Goal: Transaction & Acquisition: Purchase product/service

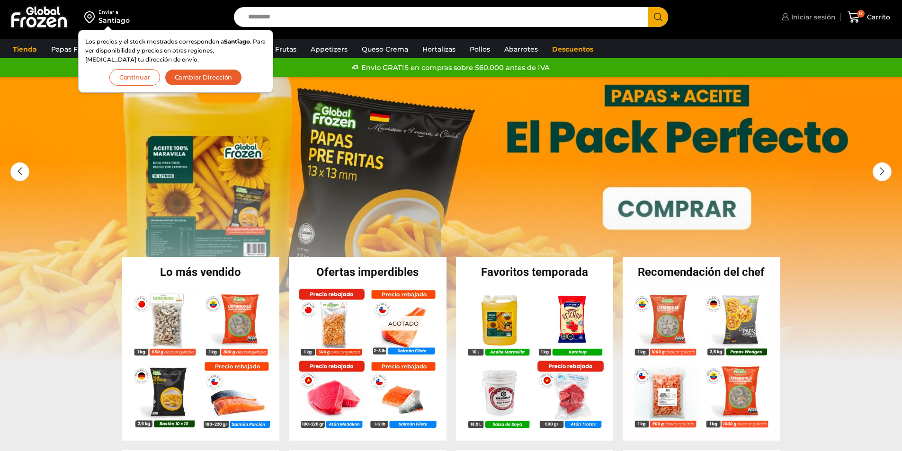
click at [825, 18] on span "Iniciar sesión" at bounding box center [812, 16] width 47 height 9
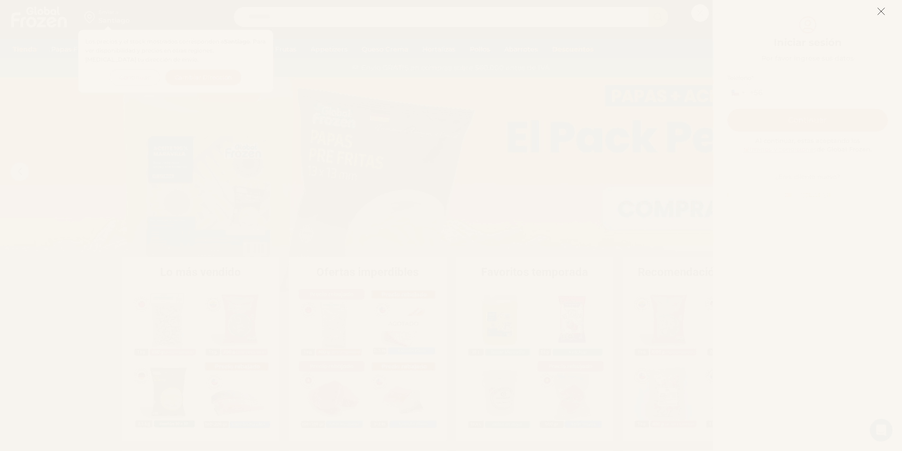
click at [879, 14] on icon at bounding box center [881, 11] width 9 height 9
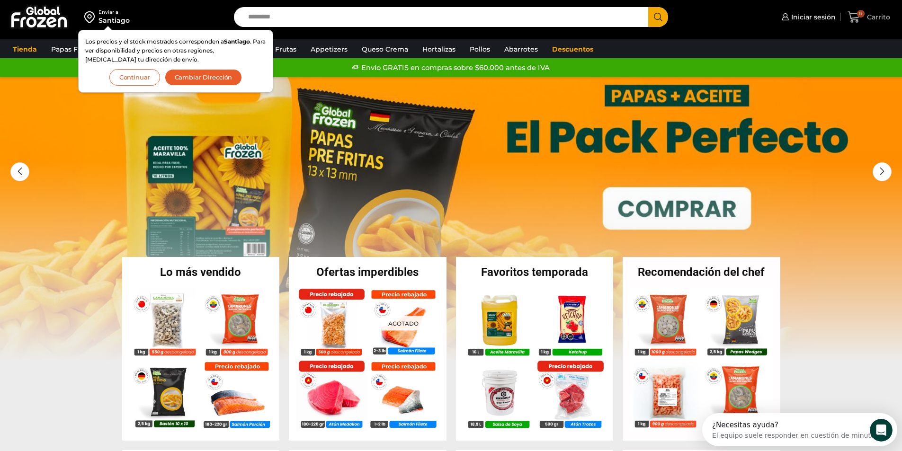
click at [854, 18] on icon at bounding box center [853, 16] width 12 height 11
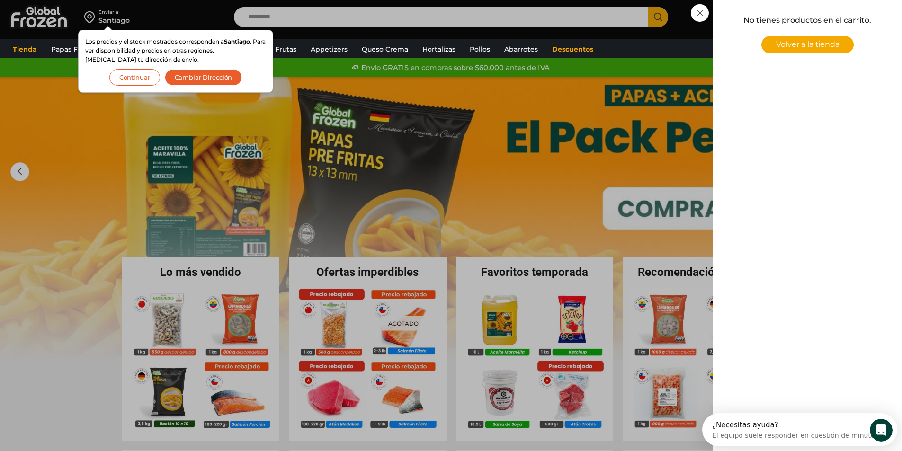
click at [809, 18] on p "No tienes productos en el carrito." at bounding box center [807, 20] width 163 height 12
click at [845, 13] on div "0 Carrito 0 0 Shopping Cart No tienes productos en el carrito. Volver a la tien…" at bounding box center [868, 17] width 47 height 22
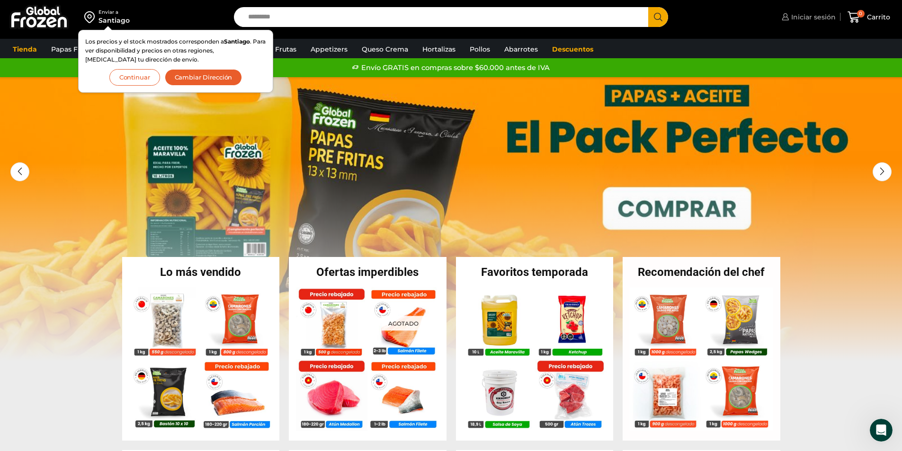
click at [817, 14] on span "Iniciar sesión" at bounding box center [812, 16] width 47 height 9
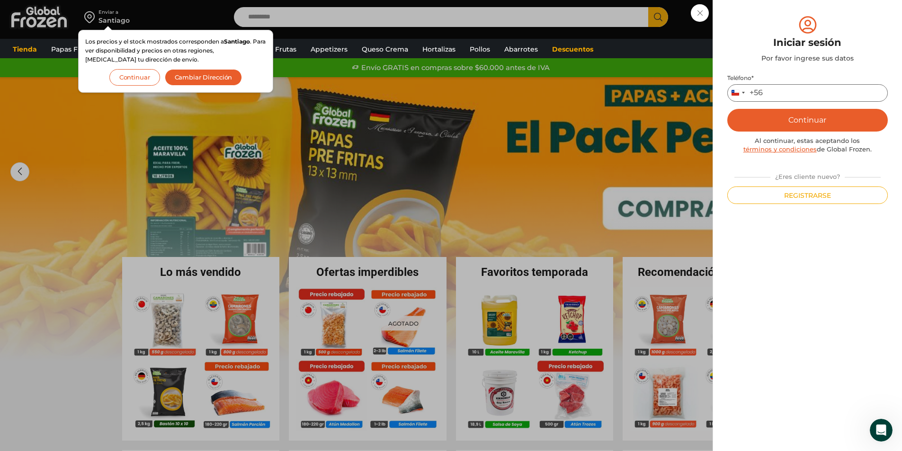
click at [813, 93] on input "Teléfono *" at bounding box center [807, 93] width 160 height 18
click at [748, 169] on div "¿Eres cliente nuevo?" at bounding box center [807, 175] width 156 height 12
click at [780, 84] on input "Teléfono *" at bounding box center [807, 93] width 160 height 18
type input "*********"
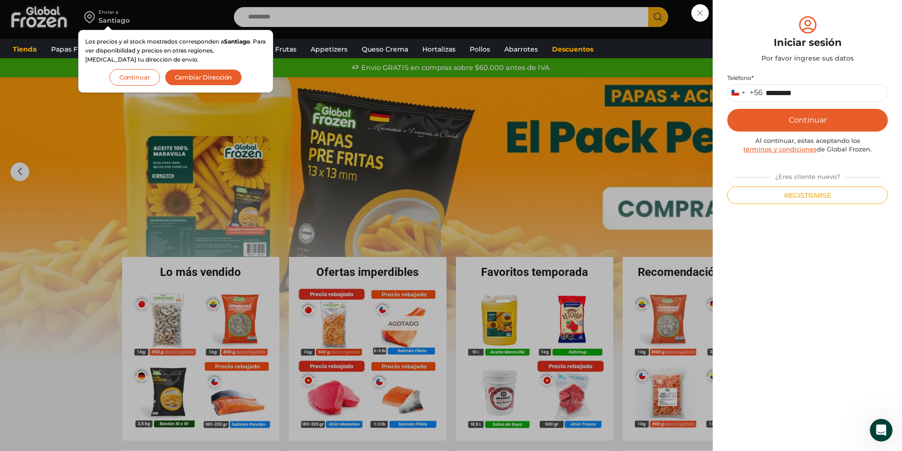
click at [798, 120] on button "Continuar" at bounding box center [807, 120] width 160 height 23
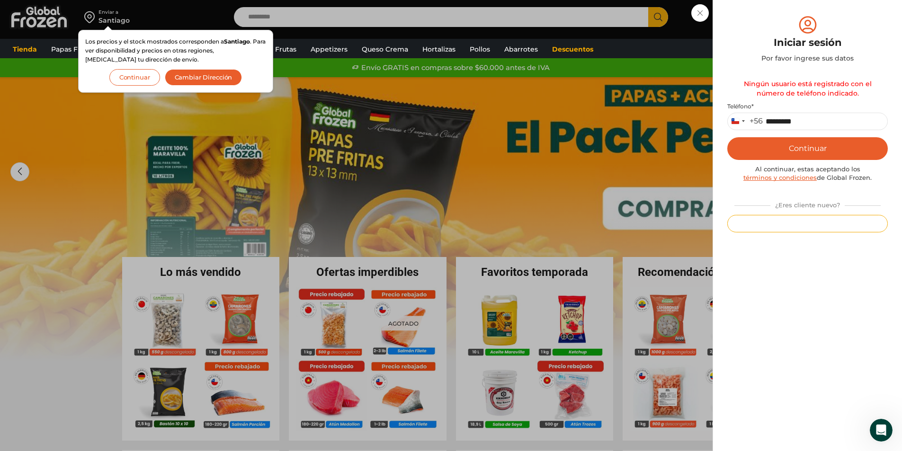
click at [842, 222] on button "Registrarse" at bounding box center [807, 224] width 160 height 18
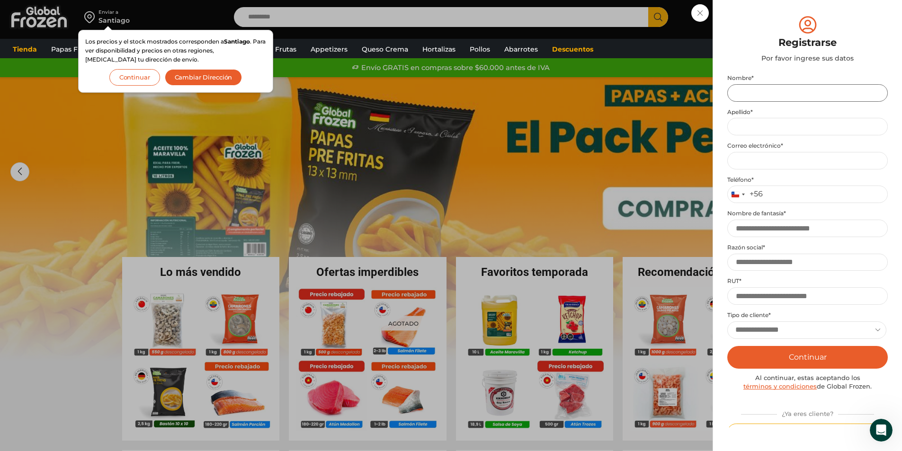
click at [806, 96] on input "Nombre *" at bounding box center [807, 93] width 160 height 18
type input "******"
type input "**********"
type input "*********"
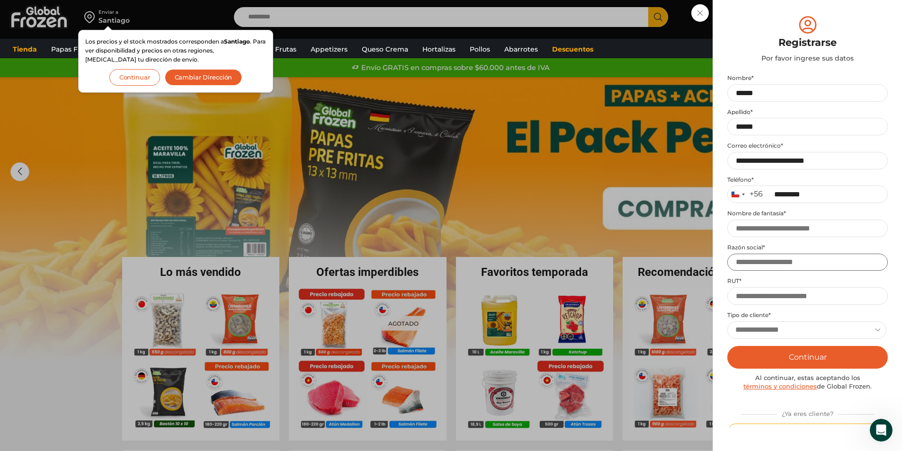
type input "**********"
click at [816, 227] on input "Nombre de fantasía *" at bounding box center [807, 229] width 160 height 18
type input "**********"
click at [786, 296] on input "RUT *" at bounding box center [807, 296] width 160 height 18
type input "**********"
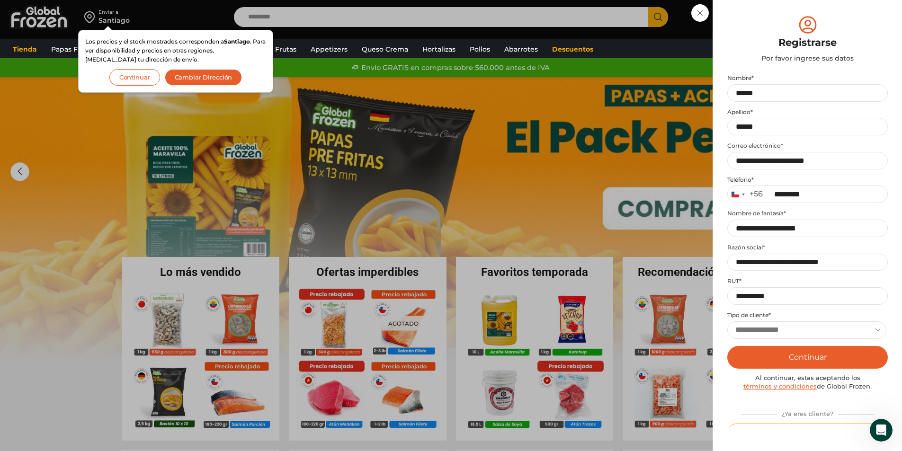
click at [773, 331] on select "**********" at bounding box center [806, 330] width 159 height 18
select select "**********"
click at [727, 321] on select "**********" at bounding box center [806, 330] width 159 height 18
click at [763, 356] on button "Continuar" at bounding box center [807, 357] width 160 height 23
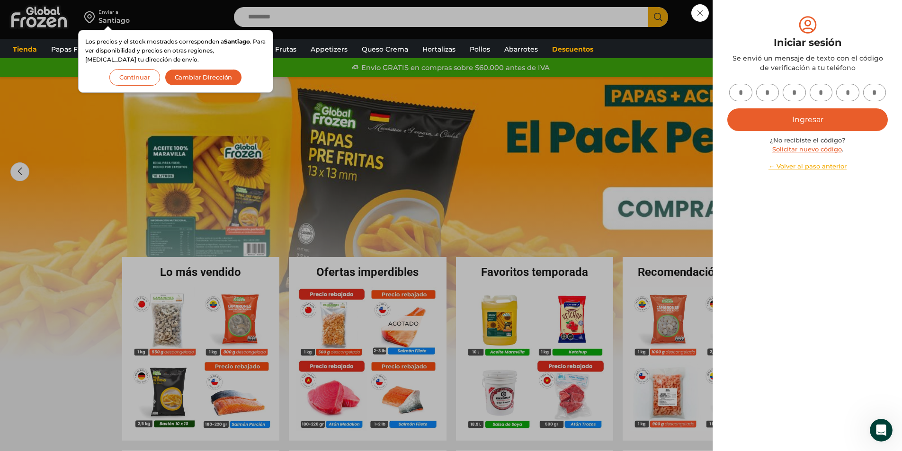
click at [735, 91] on input "text" at bounding box center [740, 93] width 23 height 18
type input "*"
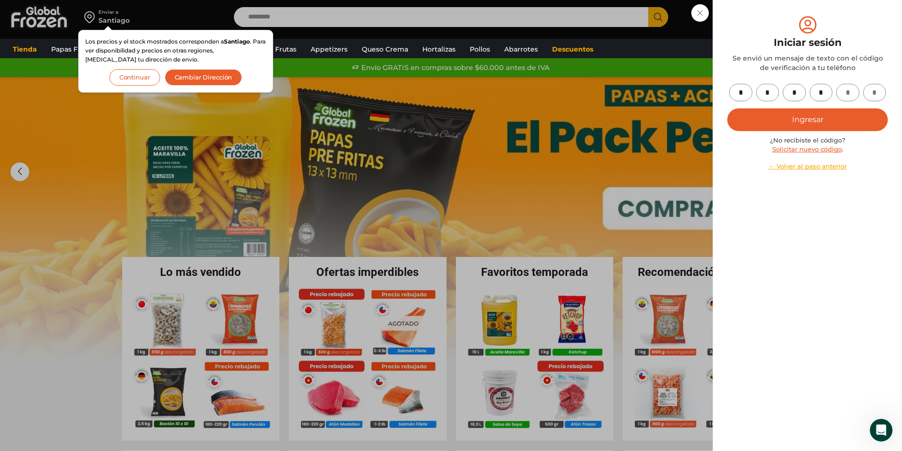
type input "*"
click at [780, 122] on button "Ingresar" at bounding box center [807, 119] width 160 height 23
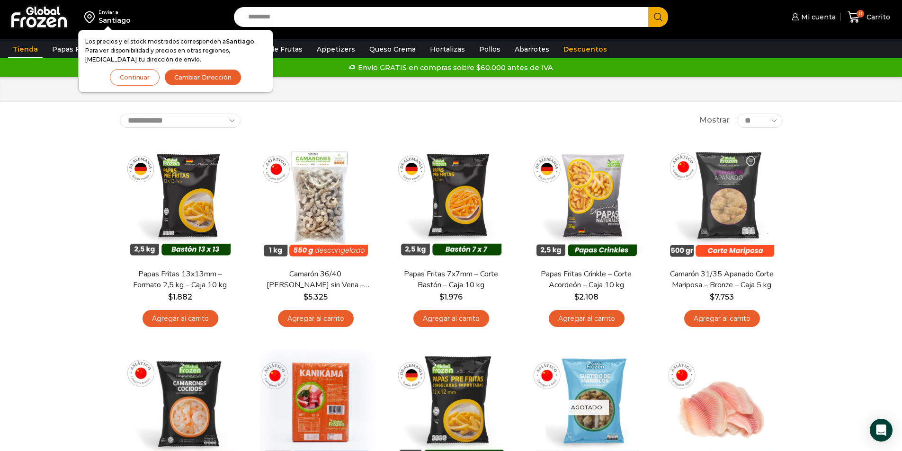
click at [198, 81] on button "Cambiar Dirección" at bounding box center [202, 77] width 77 height 17
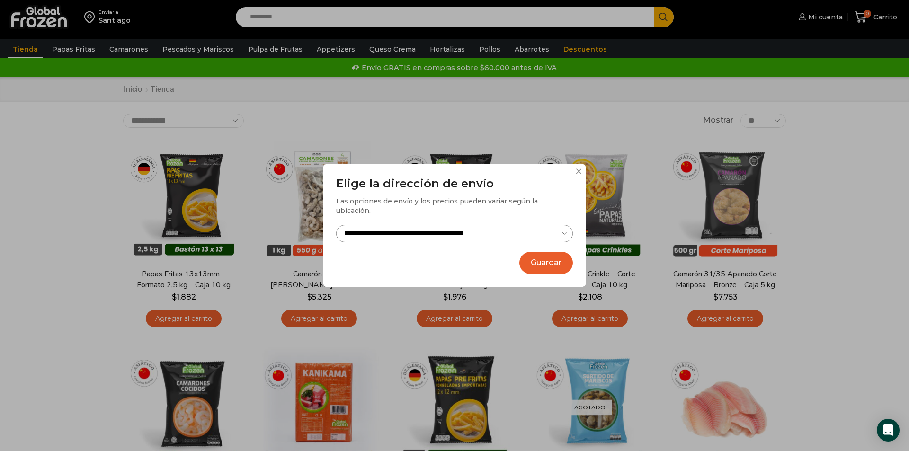
click at [533, 260] on button "Guardar" at bounding box center [545, 263] width 53 height 22
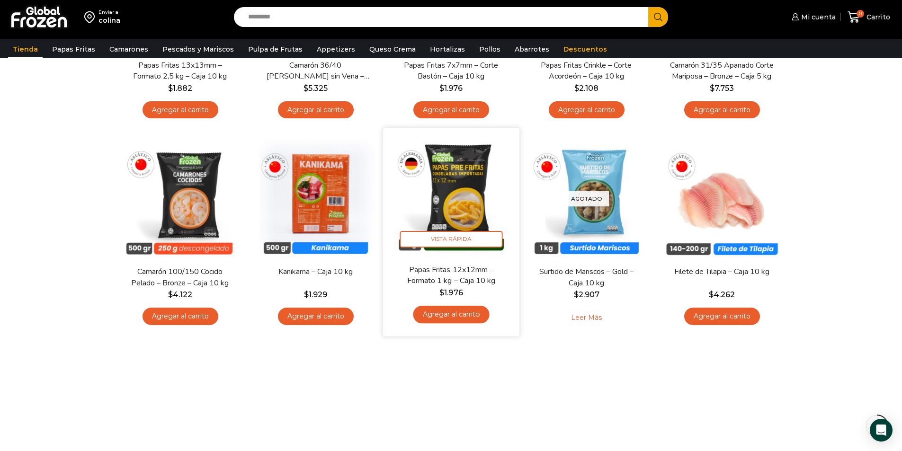
scroll to position [237, 0]
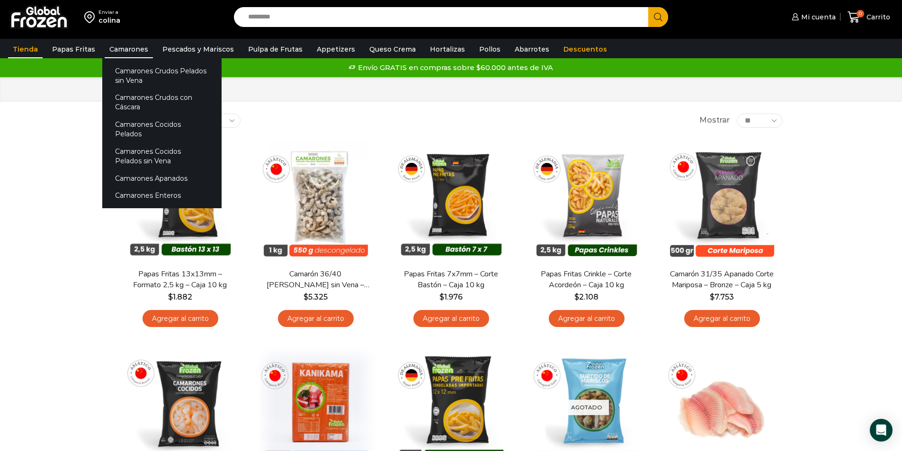
click at [142, 50] on link "Camarones" at bounding box center [129, 49] width 48 height 18
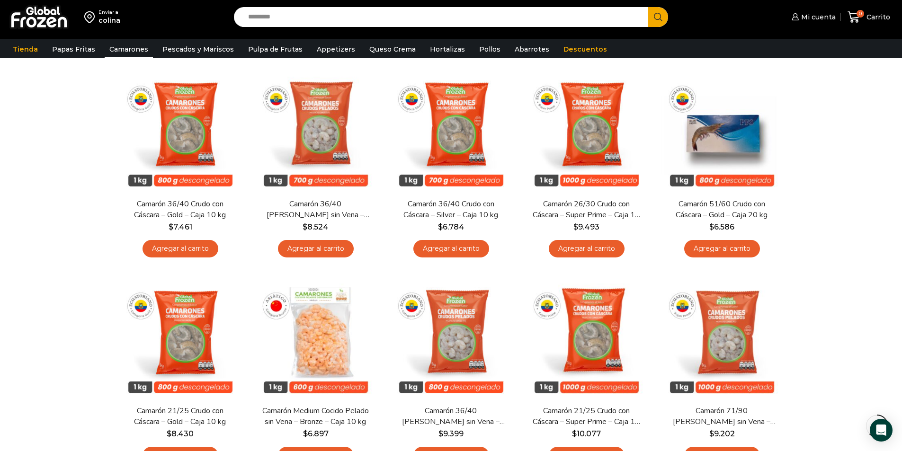
scroll to position [521, 0]
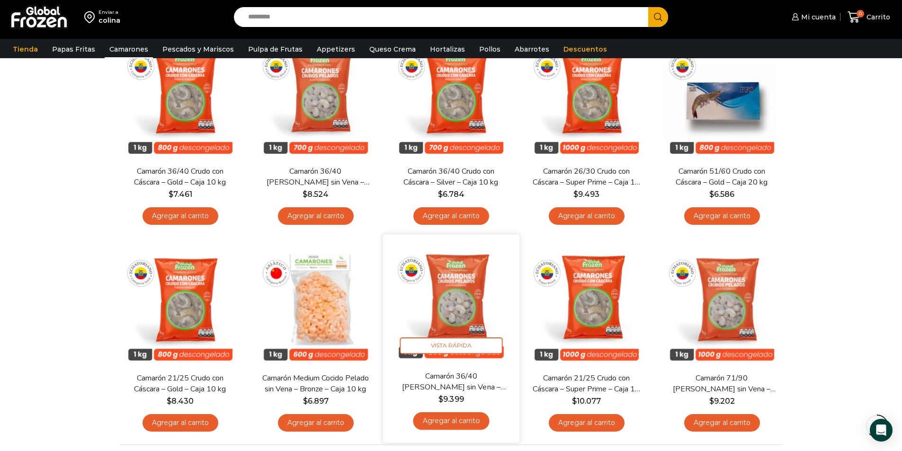
click at [455, 424] on link "Agregar al carrito" at bounding box center [451, 421] width 76 height 18
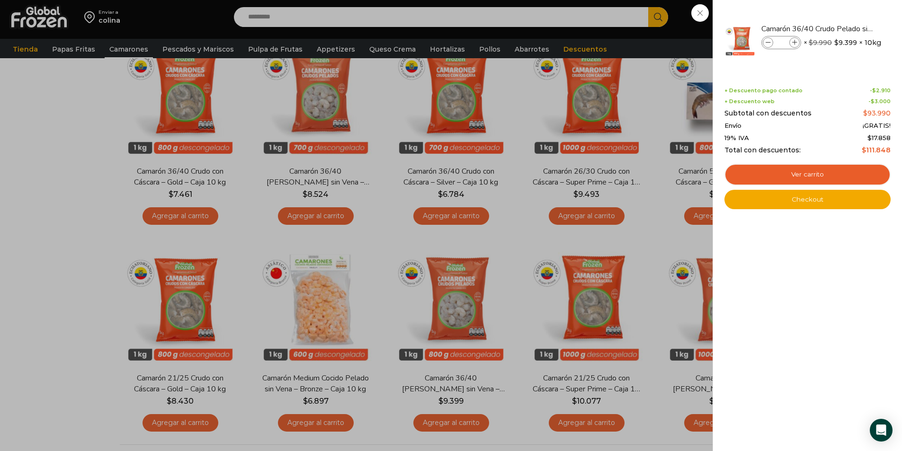
click at [845, 28] on div "1 [GEOGRAPHIC_DATA] 1 1 Shopping Cart *" at bounding box center [868, 17] width 47 height 22
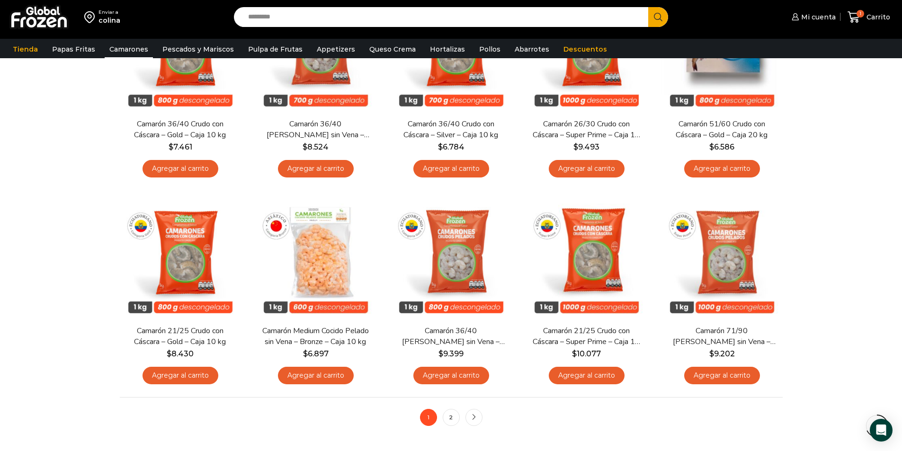
scroll to position [615, 0]
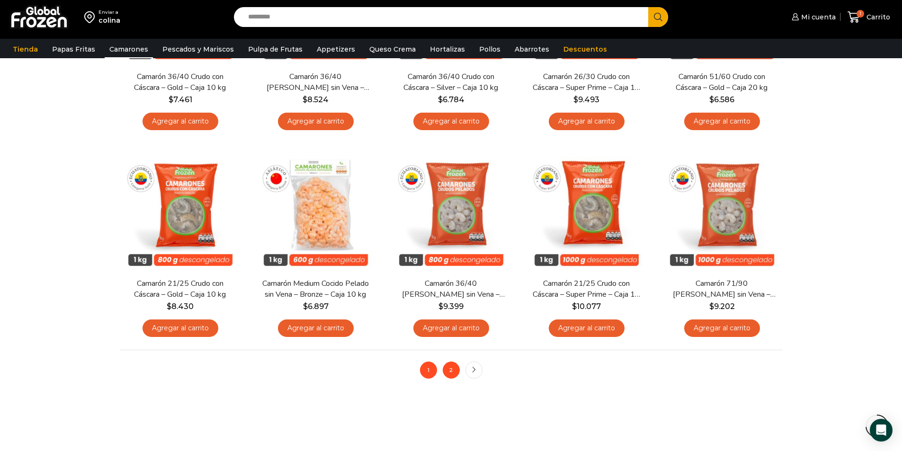
click at [452, 373] on link "2" at bounding box center [451, 370] width 17 height 17
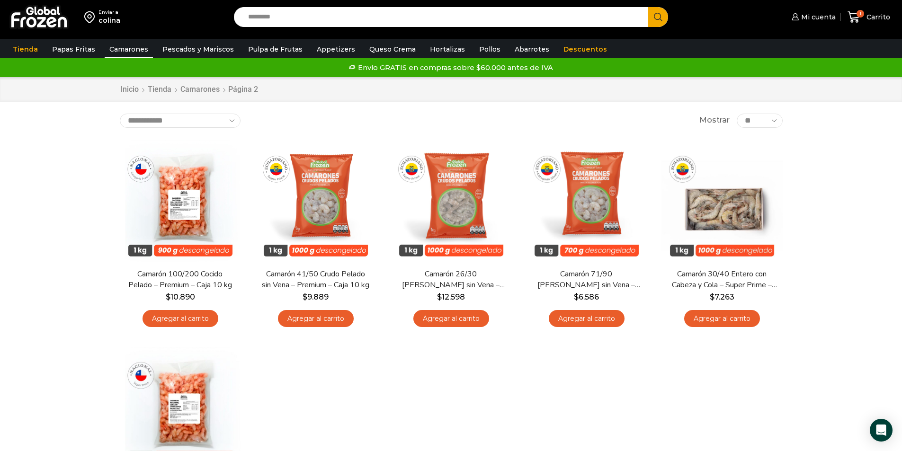
click at [334, 13] on input "Search input" at bounding box center [443, 17] width 400 height 20
type input "**********"
click at [648, 7] on button "Search" at bounding box center [658, 17] width 20 height 20
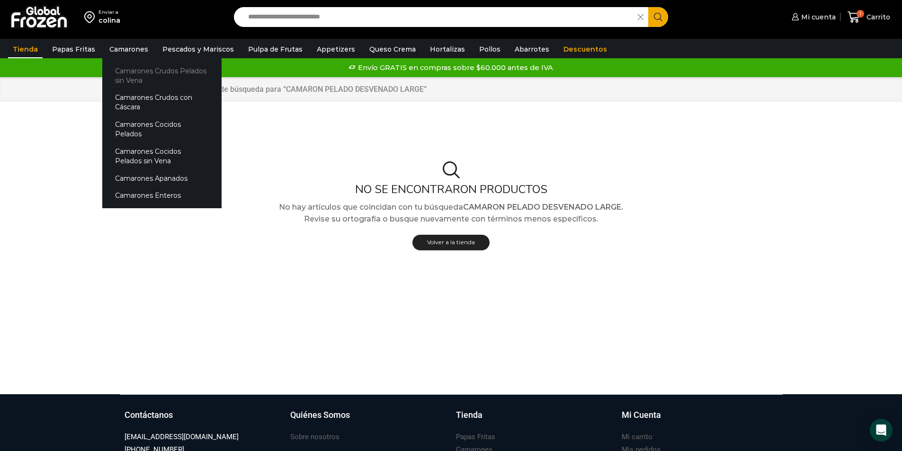
click at [124, 75] on link "Camarones Crudos Pelados sin Vena" at bounding box center [161, 75] width 119 height 27
click at [130, 76] on link "Camarones Crudos Pelados sin Vena" at bounding box center [161, 75] width 119 height 27
click at [151, 73] on link "Camarones Crudos Pelados sin Vena" at bounding box center [161, 75] width 119 height 27
click at [151, 71] on link "Camarones Crudos Pelados sin Vena" at bounding box center [161, 75] width 119 height 27
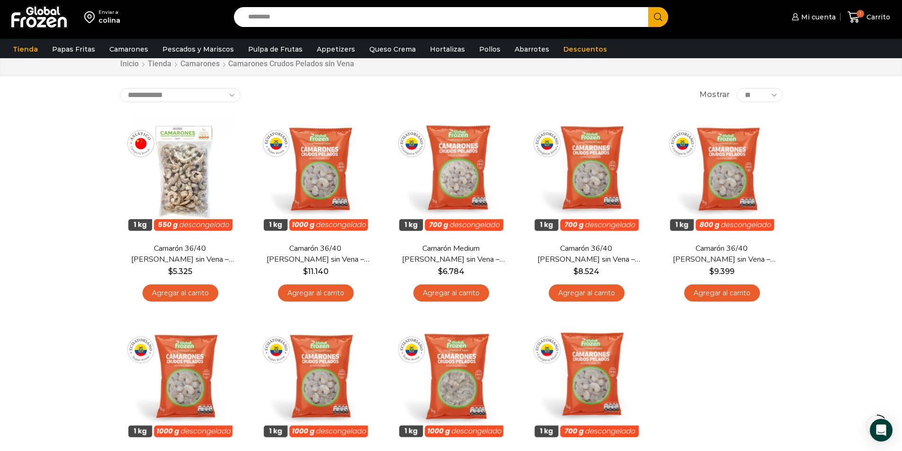
scroll to position [47, 0]
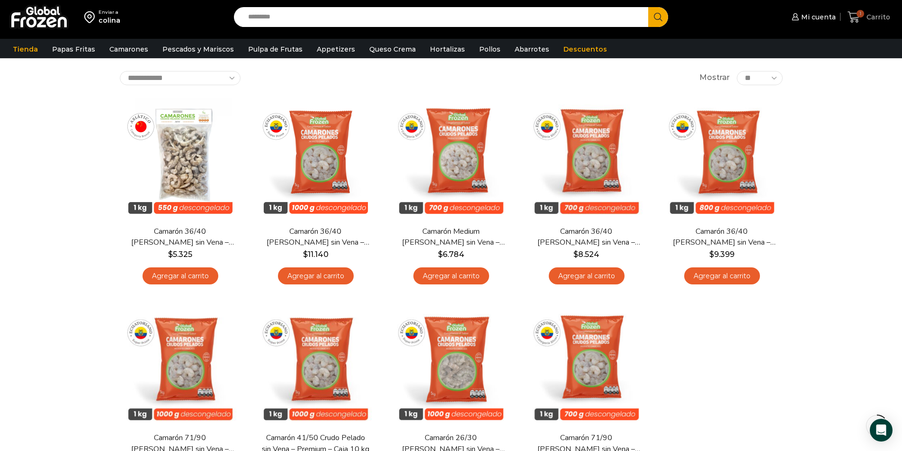
click at [870, 18] on span "Carrito" at bounding box center [877, 16] width 26 height 9
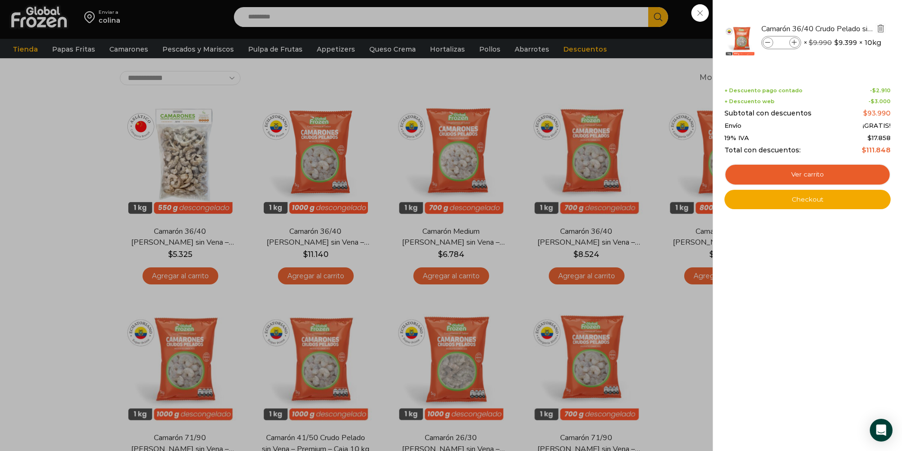
click at [885, 30] on icon "Eliminar Camarón 36/40 Crudo Pelado sin Vena - Gold - Caja 10 kg del carrito" at bounding box center [880, 28] width 10 height 10
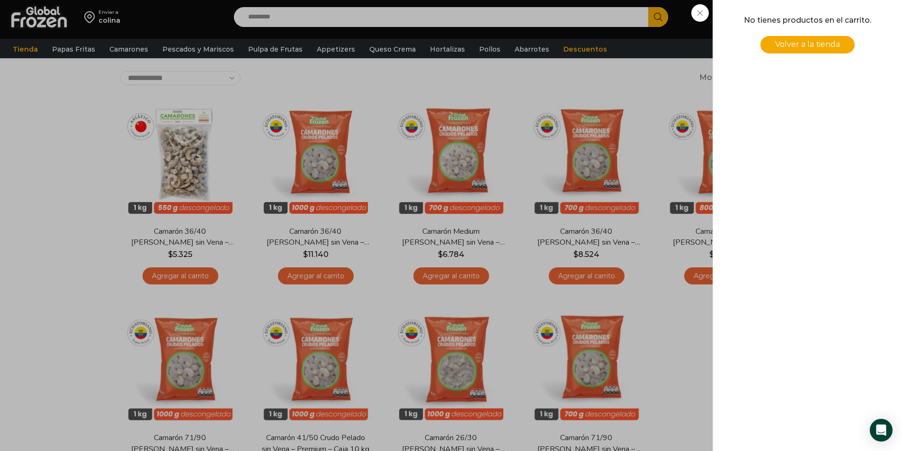
click at [845, 28] on div "0 Carrito 0 0 Shopping Cart No tienes productos en el carrito. Volver a la tien…" at bounding box center [868, 17] width 47 height 22
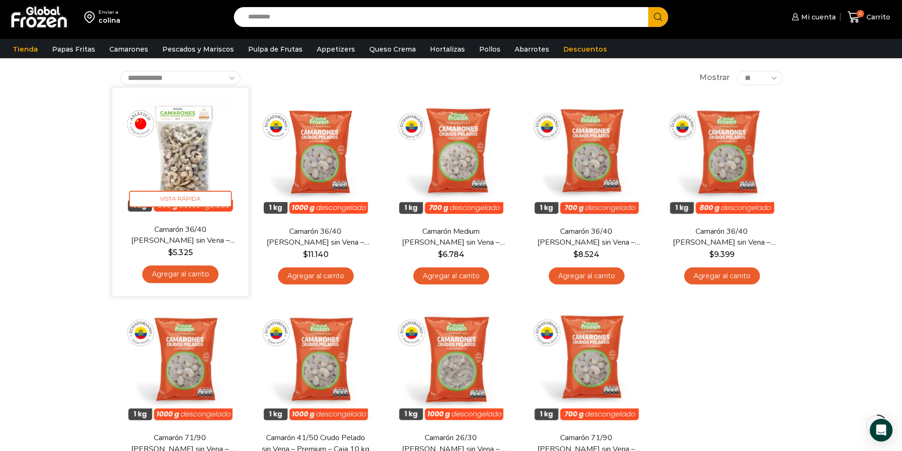
click at [198, 275] on link "Agregar al carrito" at bounding box center [180, 275] width 76 height 18
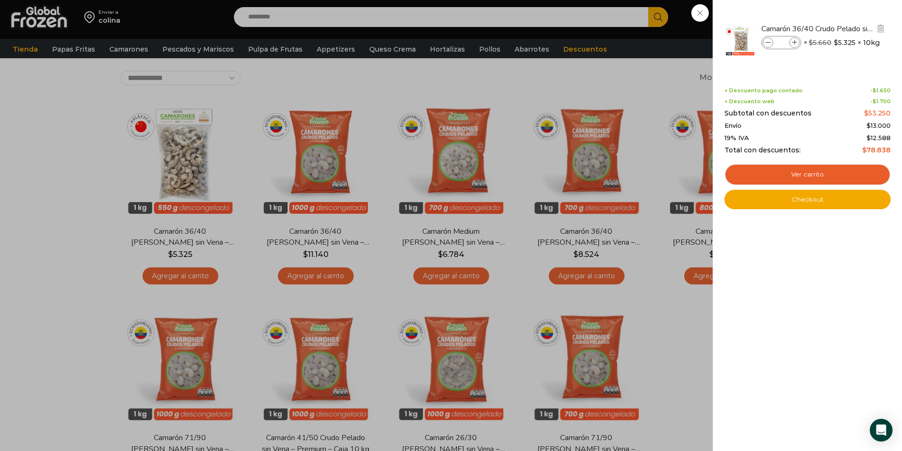
click at [795, 40] on icon at bounding box center [794, 42] width 5 height 5
type input "*"
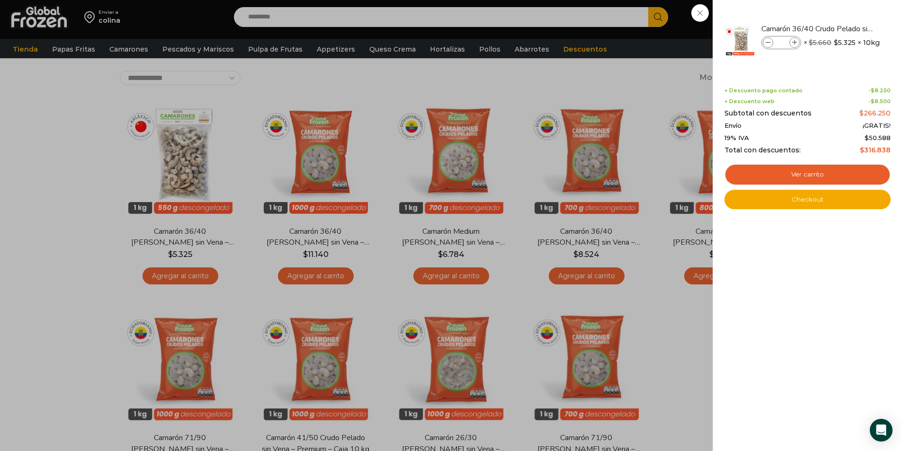
click at [845, 17] on div "5 Carrito 5 5 Shopping Cart *" at bounding box center [868, 17] width 47 height 22
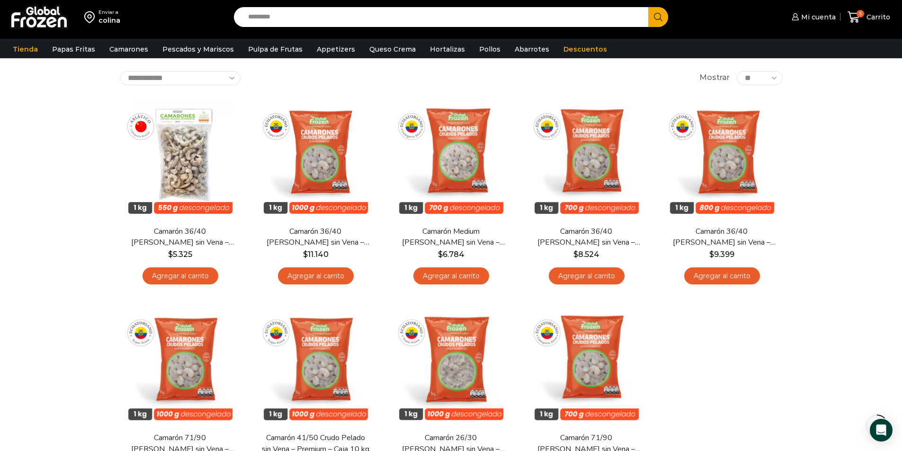
click at [397, 17] on input "Search input" at bounding box center [443, 17] width 400 height 20
click at [383, 18] on input "Search input" at bounding box center [443, 17] width 400 height 20
type input "**********"
click at [648, 7] on button "Search" at bounding box center [658, 17] width 20 height 20
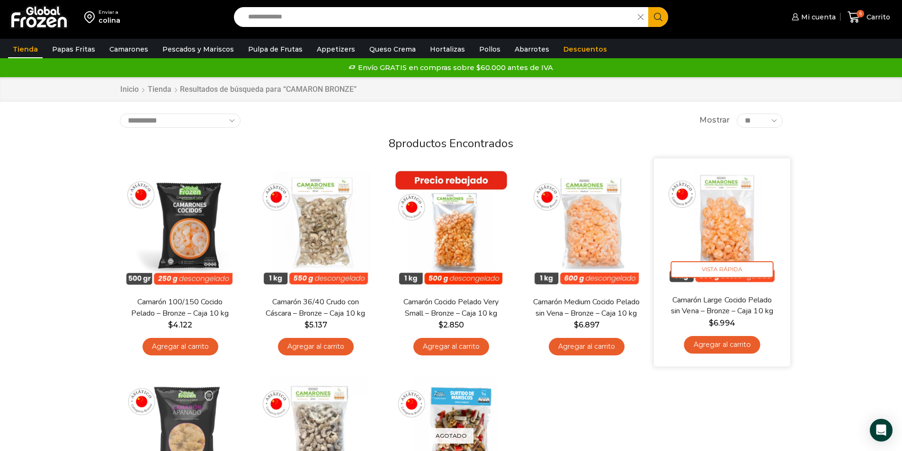
click at [746, 349] on link "Agregar al carrito" at bounding box center [722, 346] width 76 height 18
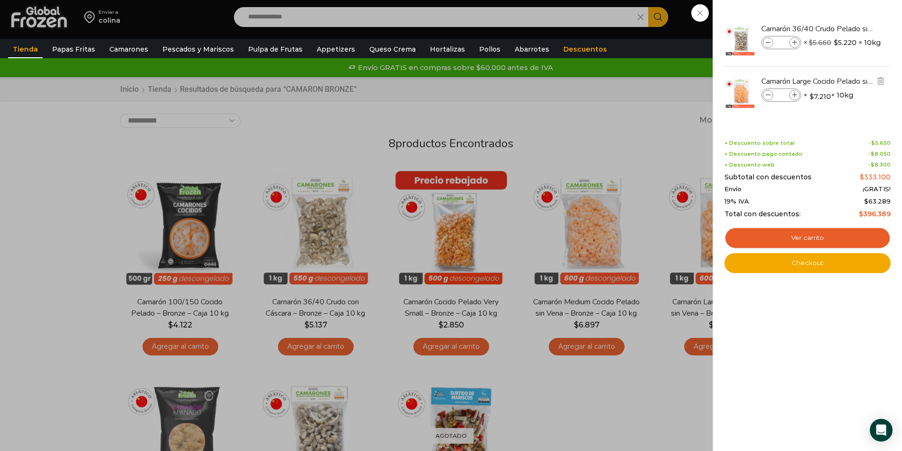
click at [793, 97] on icon at bounding box center [794, 95] width 5 height 5
type input "*"
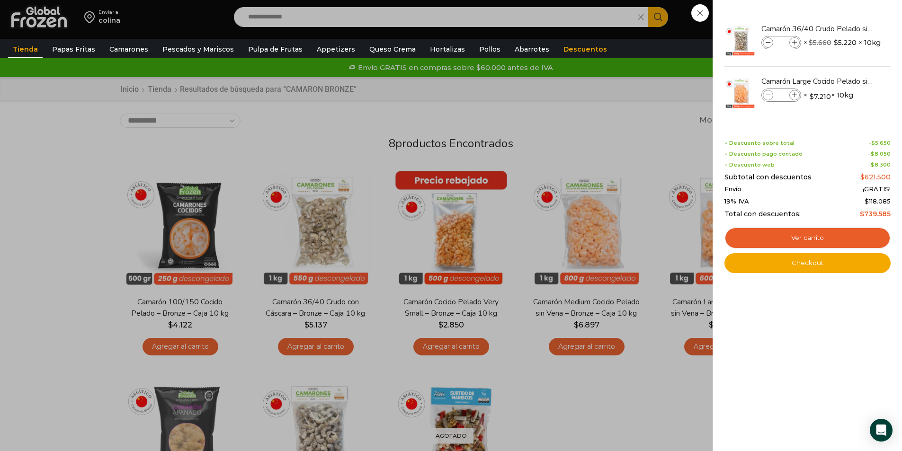
click at [845, 28] on div "10 Carrito 10 10 Shopping Cart" at bounding box center [868, 17] width 47 height 22
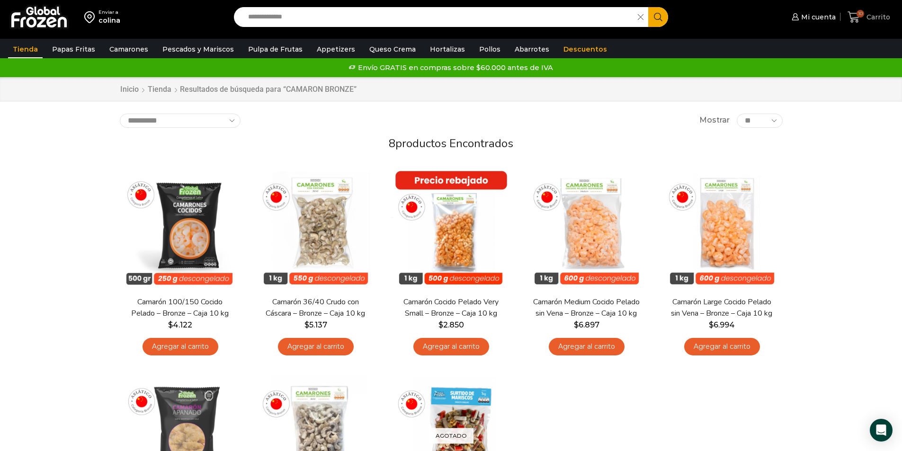
click at [856, 18] on icon at bounding box center [853, 16] width 12 height 11
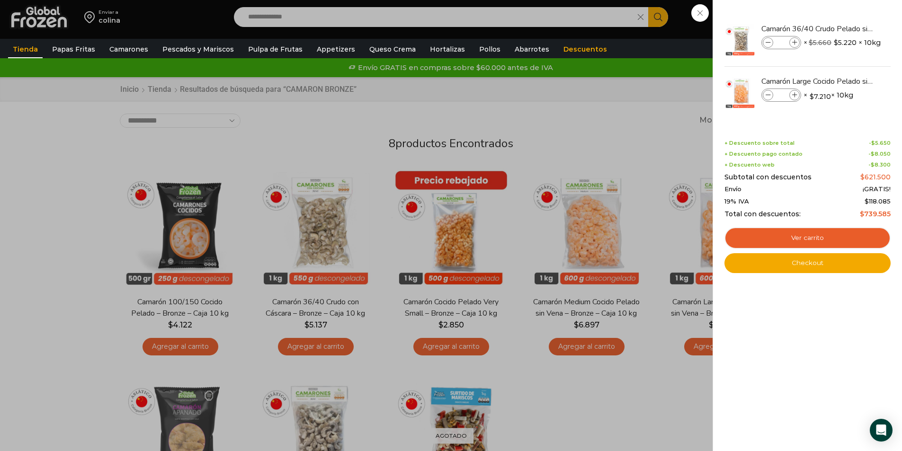
click at [845, 28] on div "10 Carrito 10 10 Shopping Cart" at bounding box center [868, 17] width 47 height 22
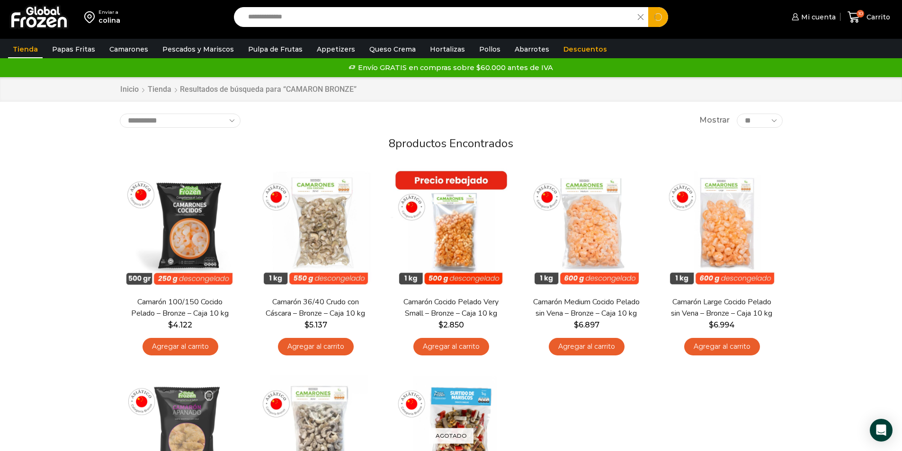
click at [356, 19] on input "**********" at bounding box center [438, 17] width 390 height 20
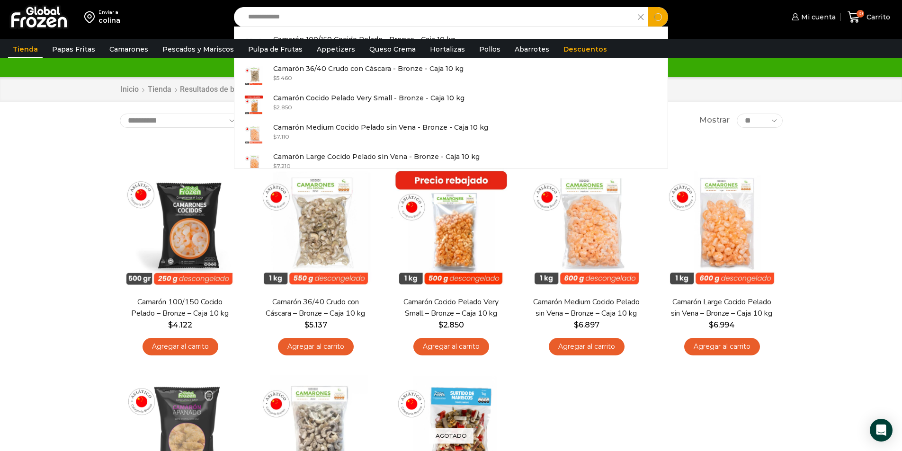
type input "**********"
click at [648, 7] on button "Search" at bounding box center [658, 17] width 20 height 20
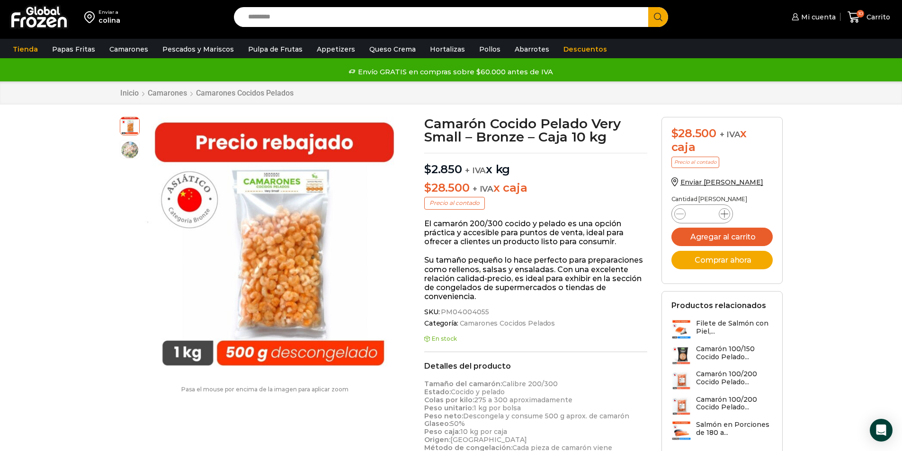
click at [727, 215] on icon at bounding box center [724, 214] width 8 height 8
type input "*"
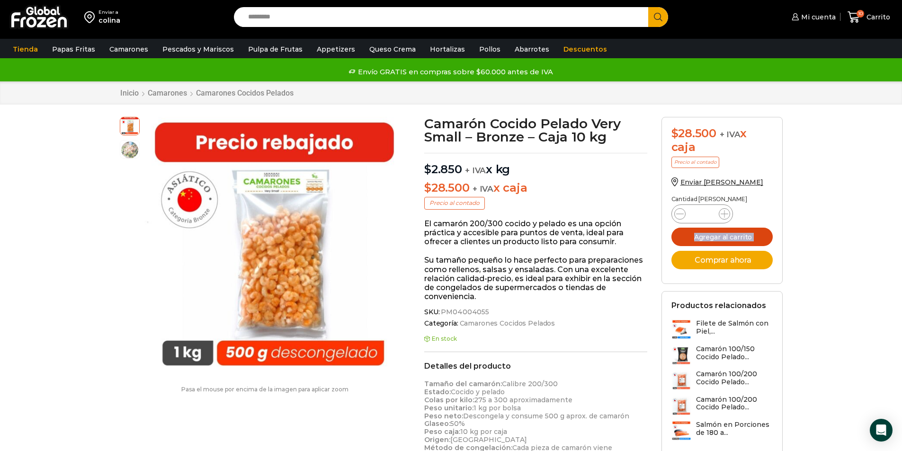
click at [727, 240] on button "Agregar al carrito" at bounding box center [721, 237] width 101 height 18
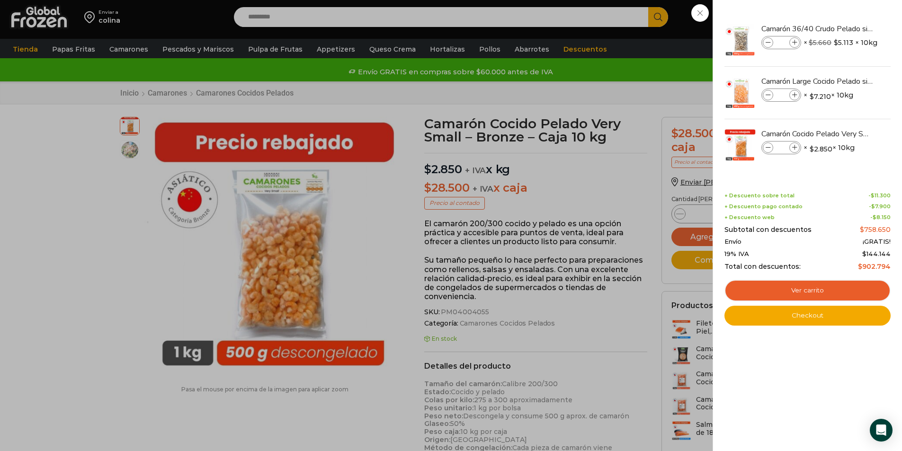
click at [845, 28] on div "15 [GEOGRAPHIC_DATA] 15 15 Shopping Cart *" at bounding box center [868, 17] width 47 height 22
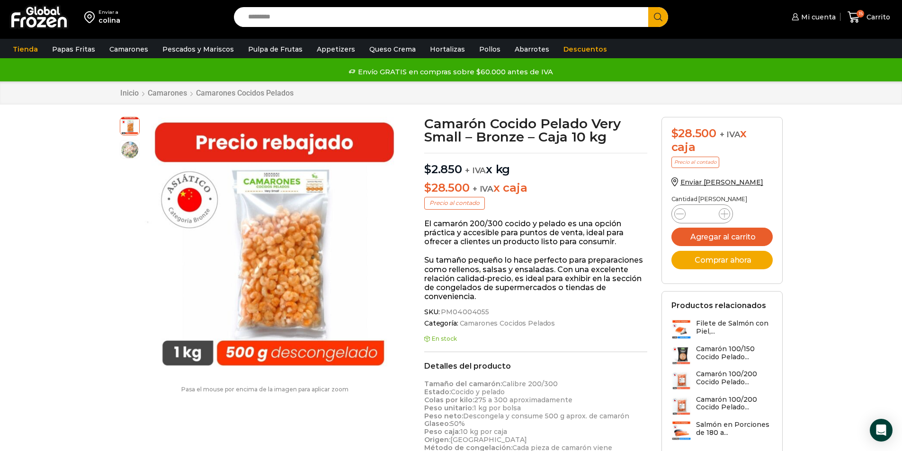
click at [307, 15] on input "Search input" at bounding box center [443, 17] width 400 height 20
type input "**********"
click at [648, 7] on button "Search" at bounding box center [658, 17] width 20 height 20
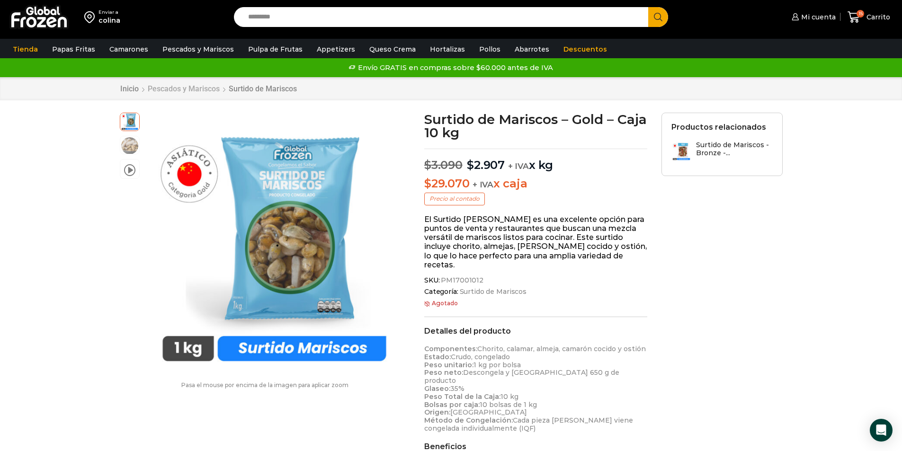
click at [162, 88] on link "Pescados y Mariscos" at bounding box center [183, 88] width 73 height 9
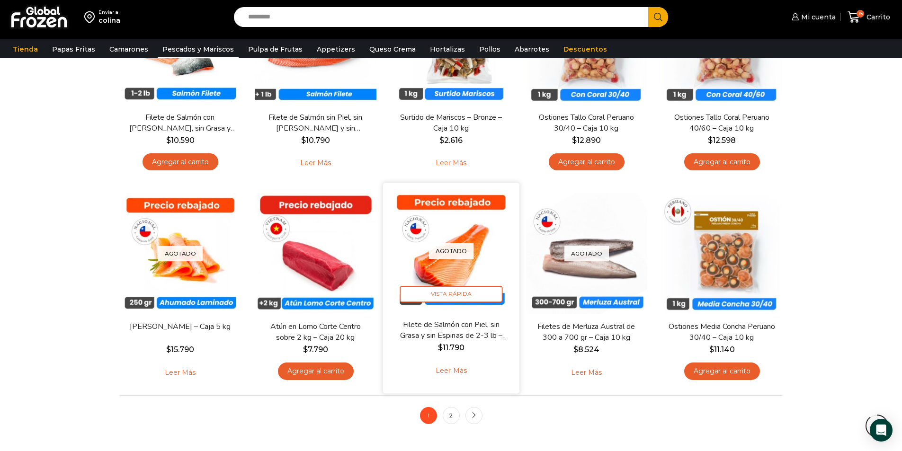
scroll to position [757, 0]
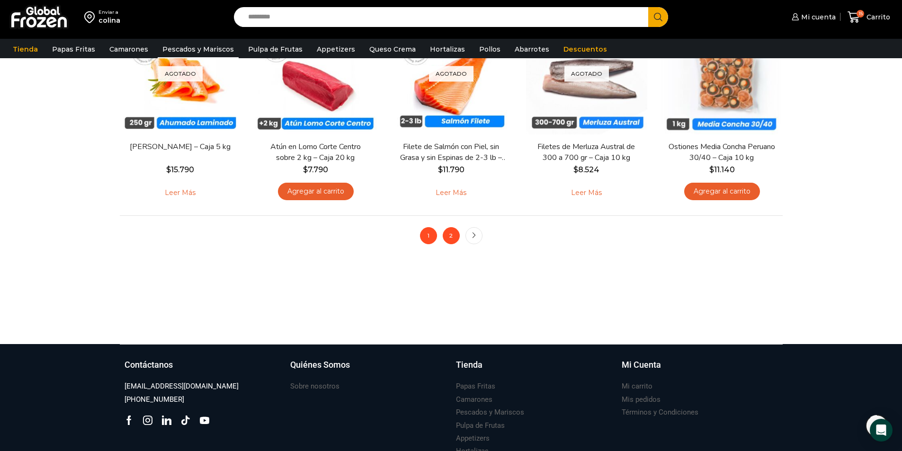
click at [452, 237] on link "2" at bounding box center [451, 235] width 17 height 17
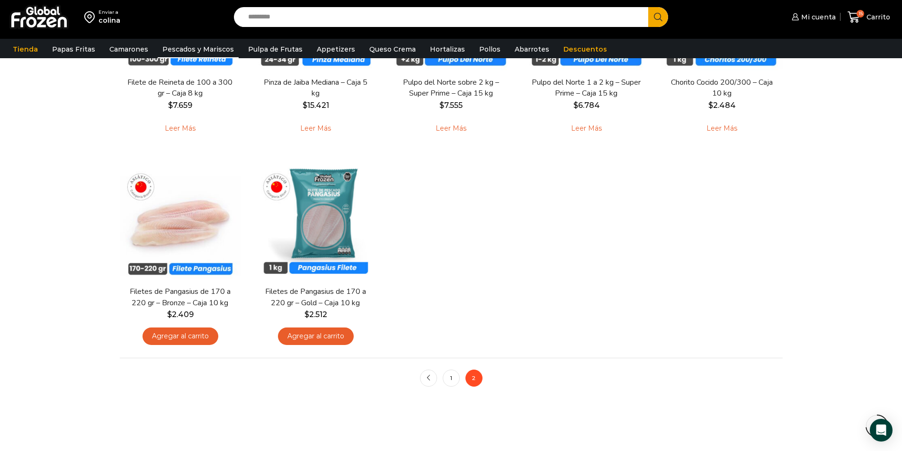
scroll to position [615, 0]
click at [457, 378] on link "1" at bounding box center [451, 377] width 17 height 17
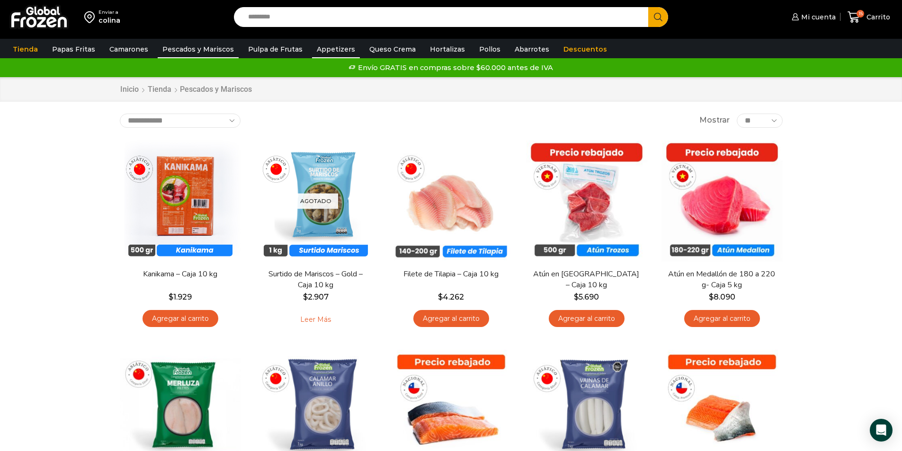
click at [331, 49] on link "Appetizers" at bounding box center [336, 49] width 48 height 18
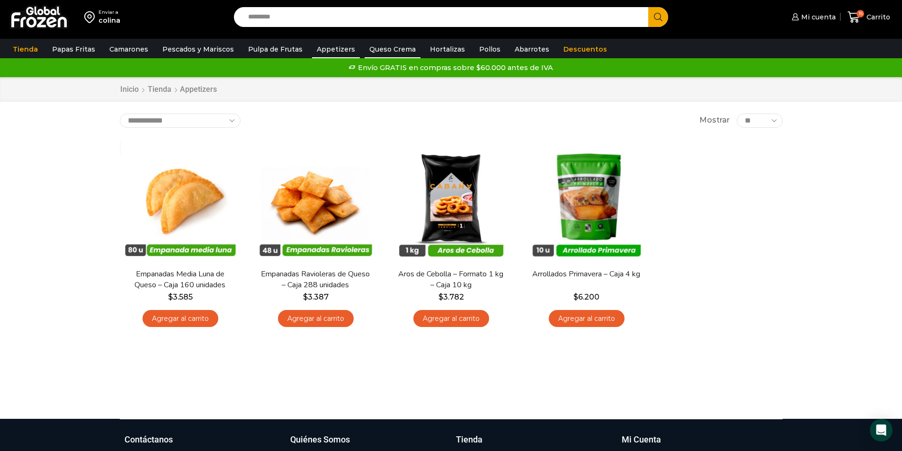
click at [369, 46] on link "Queso Crema" at bounding box center [392, 49] width 56 height 18
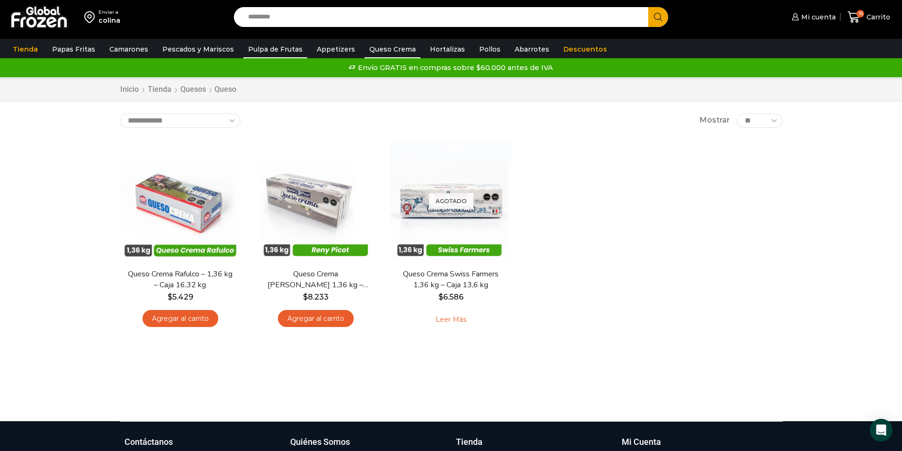
click at [269, 50] on link "Pulpa de Frutas" at bounding box center [275, 49] width 64 height 18
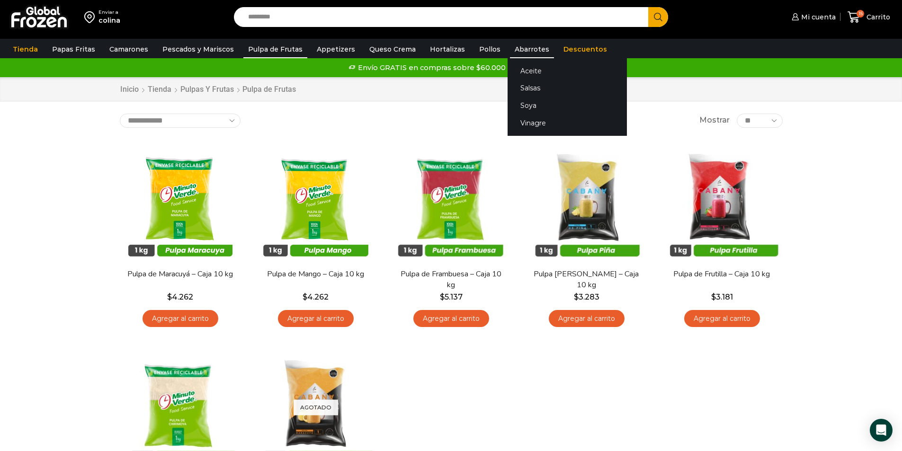
click at [524, 42] on link "Abarrotes" at bounding box center [532, 49] width 44 height 18
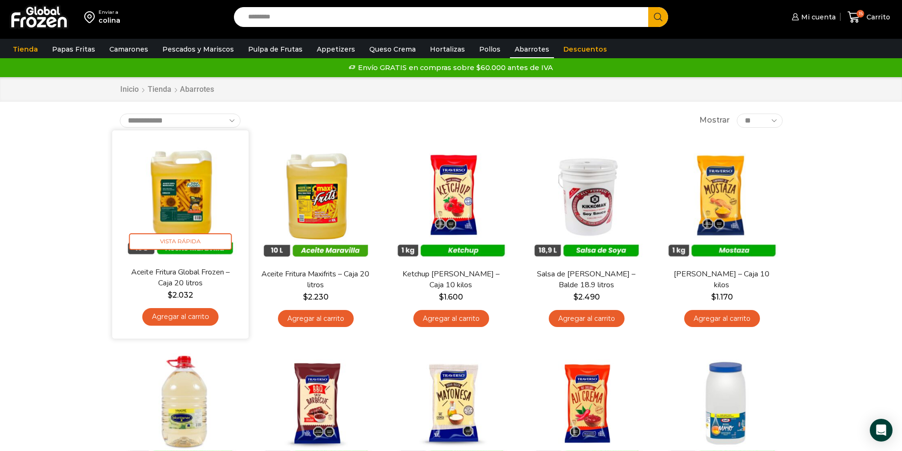
click at [207, 202] on img at bounding box center [180, 198] width 122 height 122
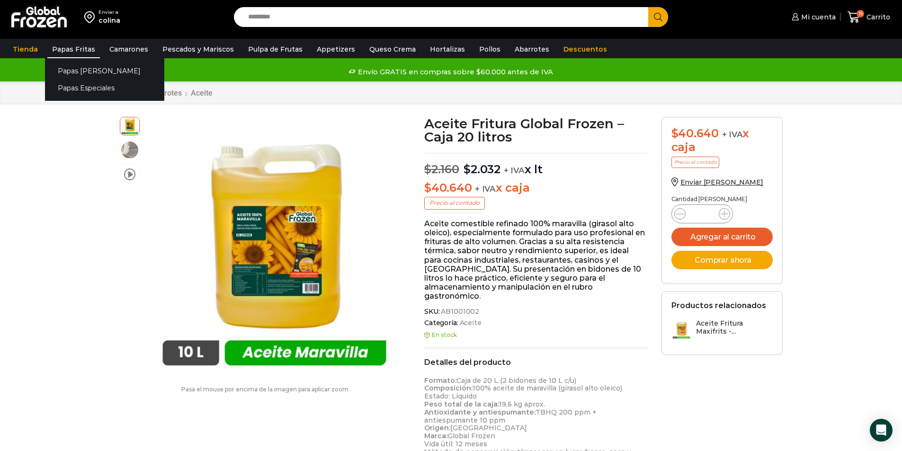
click at [83, 50] on link "Papas Fritas" at bounding box center [73, 49] width 53 height 18
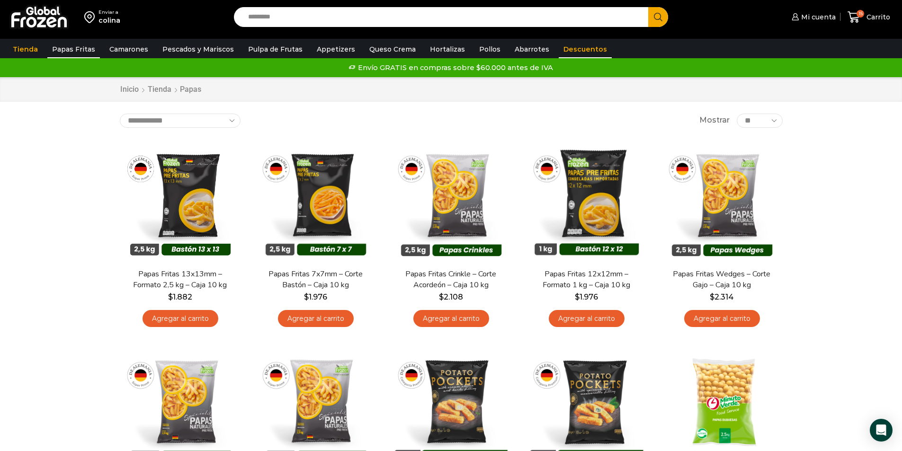
click at [577, 46] on link "Descuentos" at bounding box center [585, 49] width 53 height 18
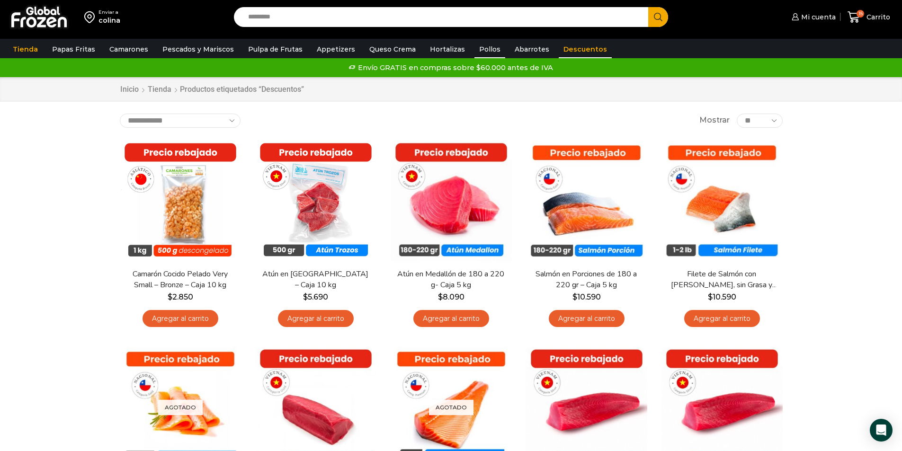
click at [475, 49] on link "Pollos" at bounding box center [489, 49] width 31 height 18
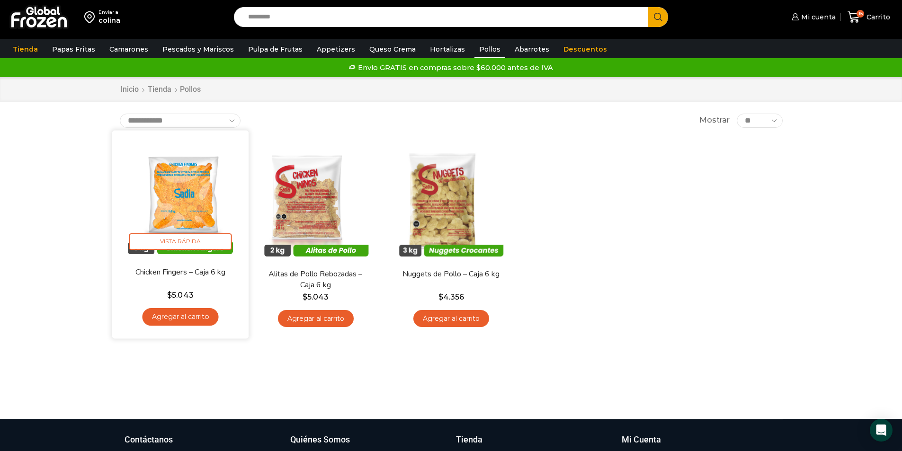
click at [185, 185] on img at bounding box center [180, 198] width 122 height 122
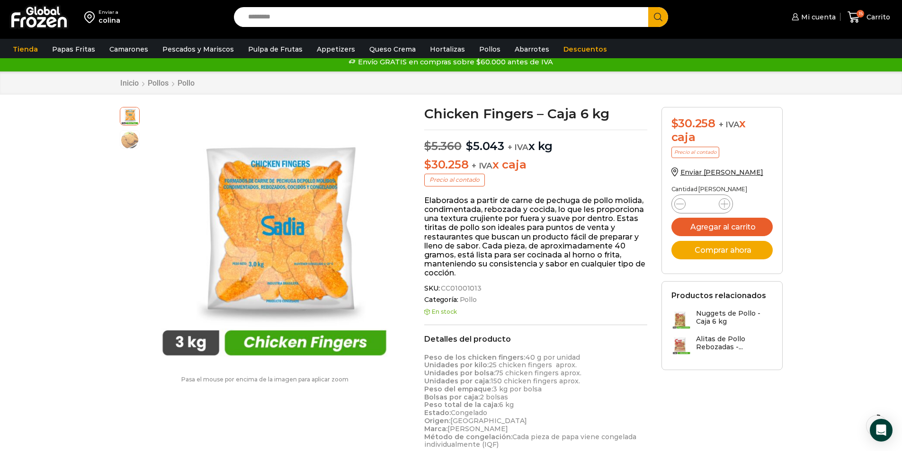
scroll to position [0, 0]
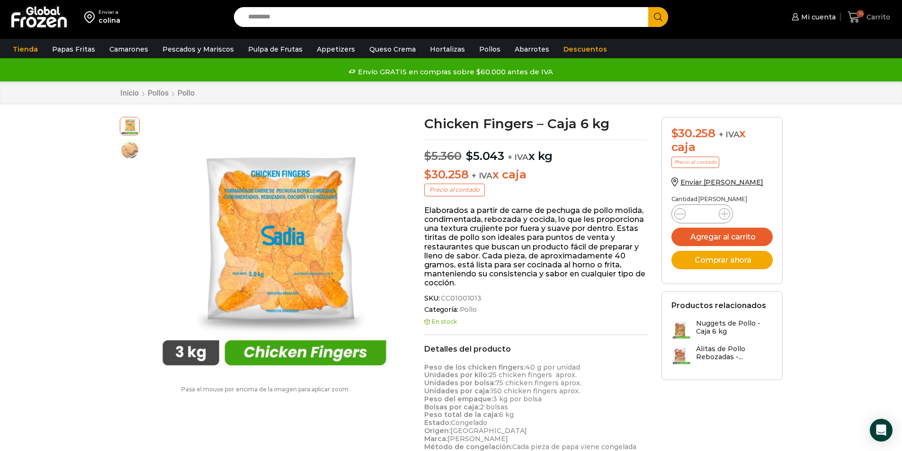
click at [875, 17] on span "Carrito" at bounding box center [877, 16] width 26 height 9
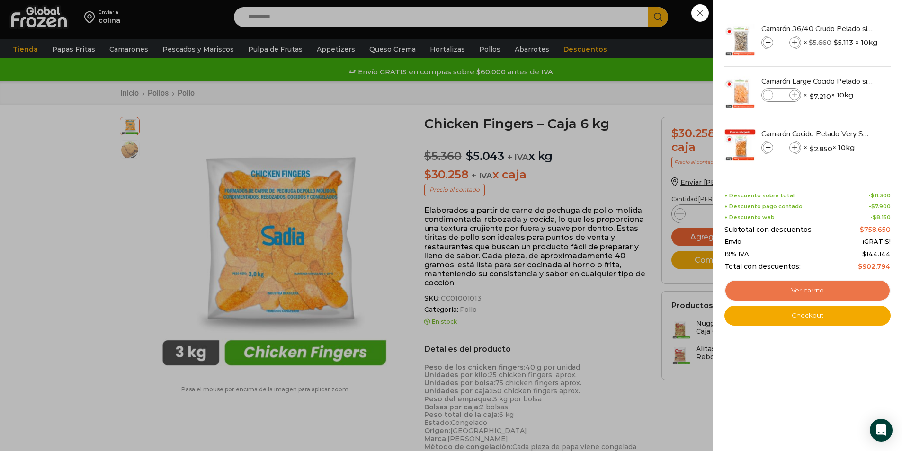
click at [762, 285] on link "Ver carrito" at bounding box center [807, 291] width 166 height 22
click at [762, 292] on link "Ver carrito" at bounding box center [807, 291] width 166 height 22
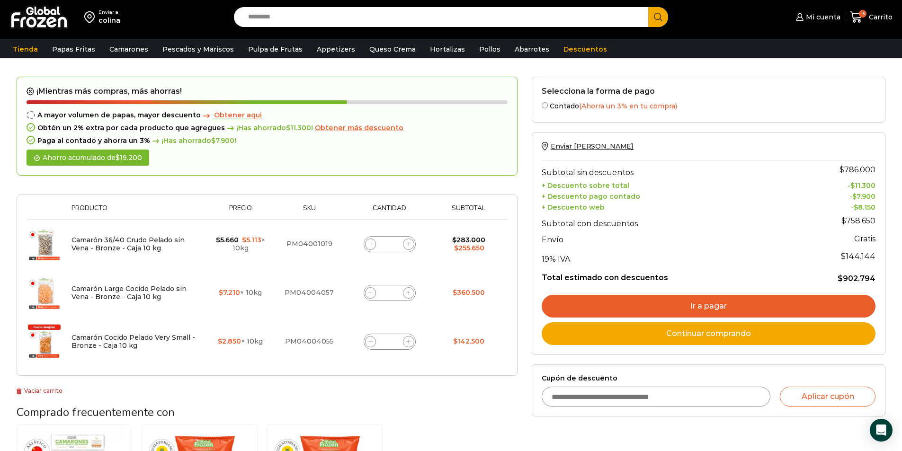
scroll to position [47, 0]
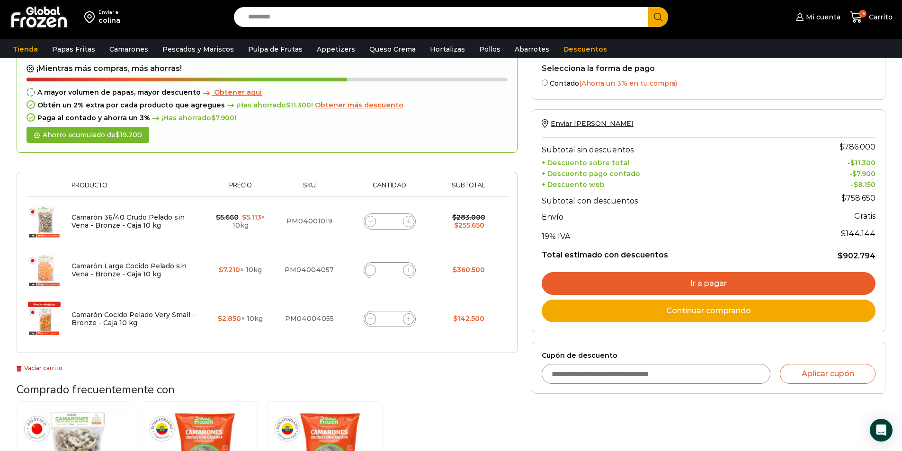
click at [733, 379] on input "Cupón de descuento" at bounding box center [656, 374] width 229 height 20
